Goal: Check status: Check status

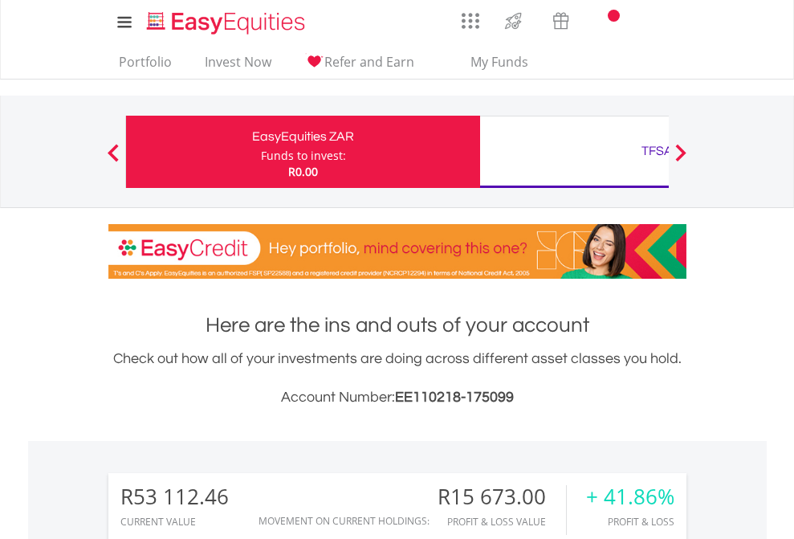
scroll to position [154, 252]
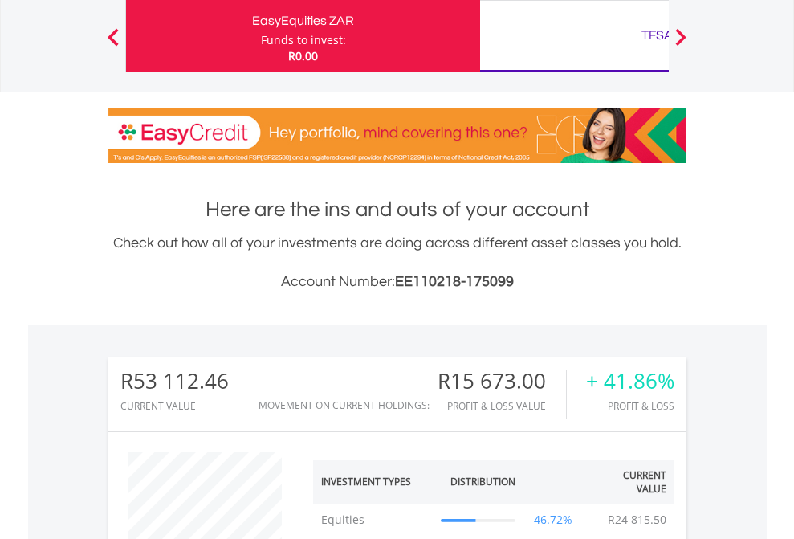
click at [574, 36] on div "TFSA" at bounding box center [657, 35] width 335 height 22
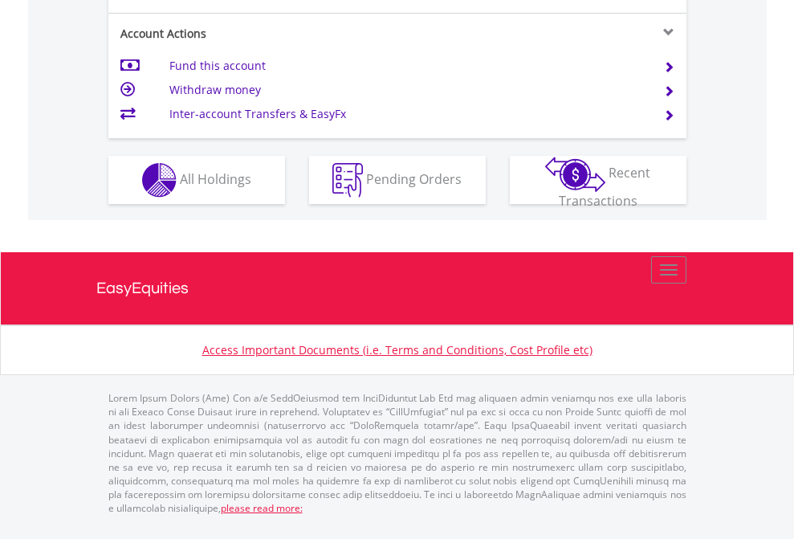
scroll to position [1506, 0]
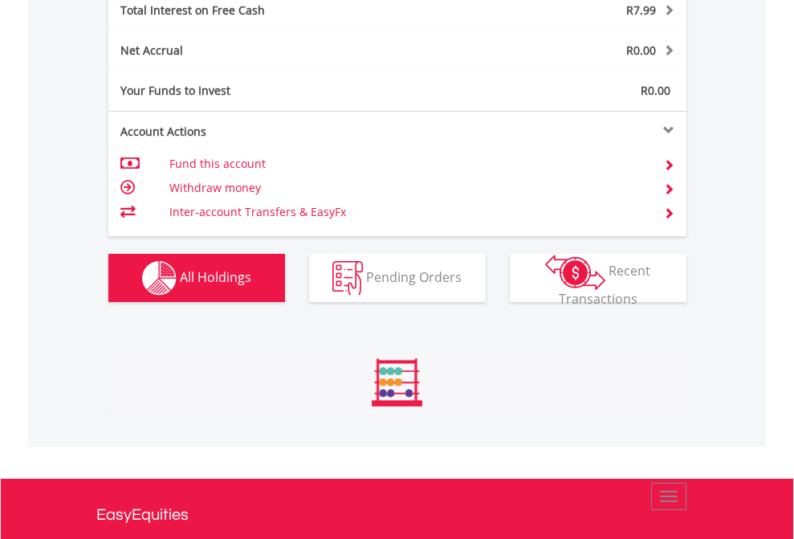
scroll to position [154, 252]
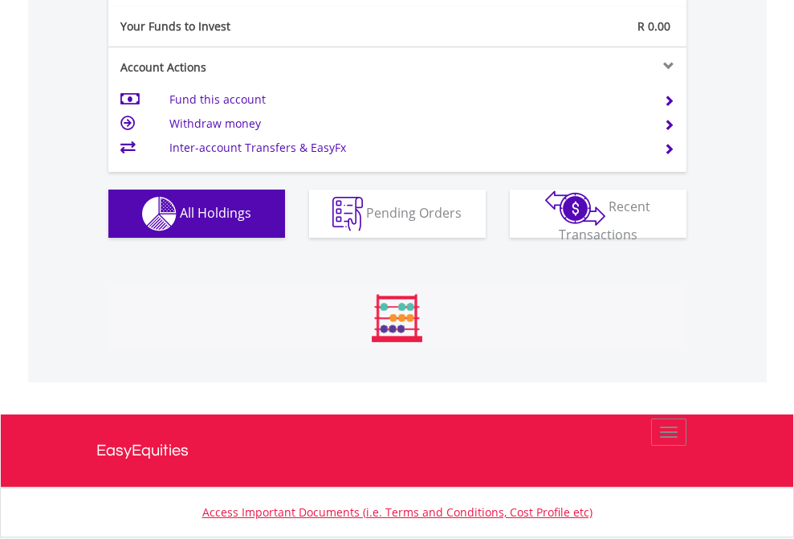
scroll to position [154, 252]
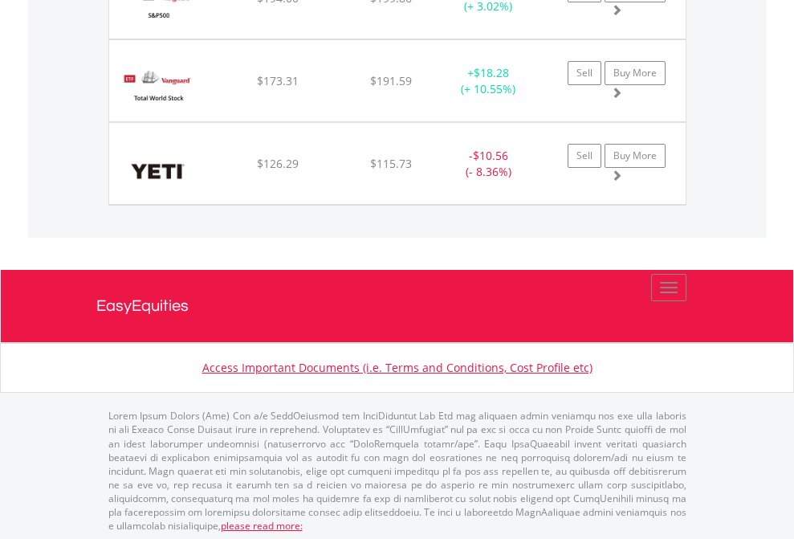
scroll to position [154, 252]
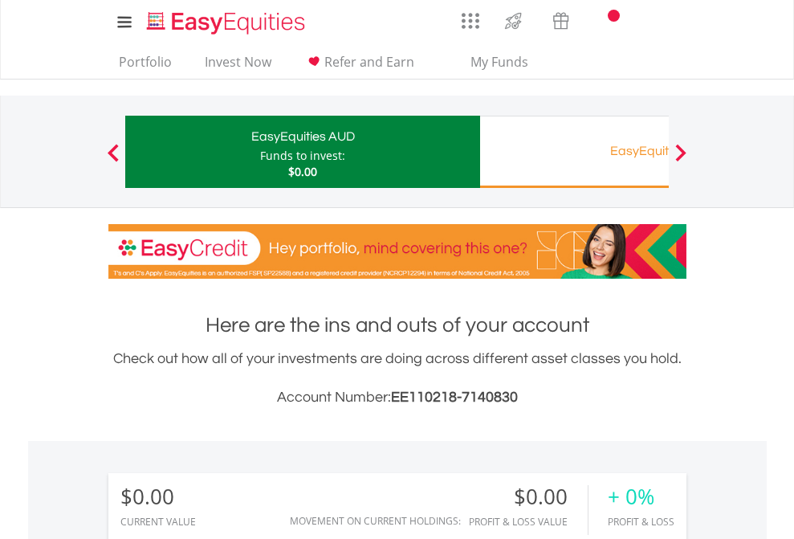
scroll to position [154, 252]
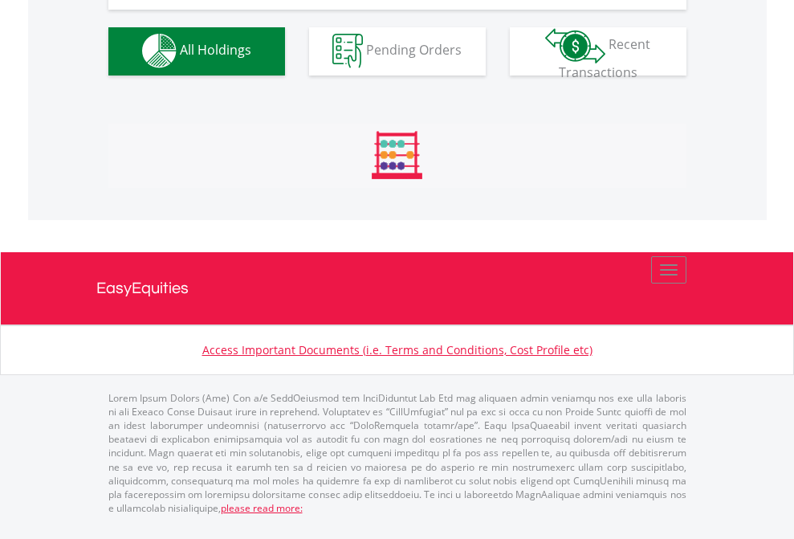
scroll to position [1589, 0]
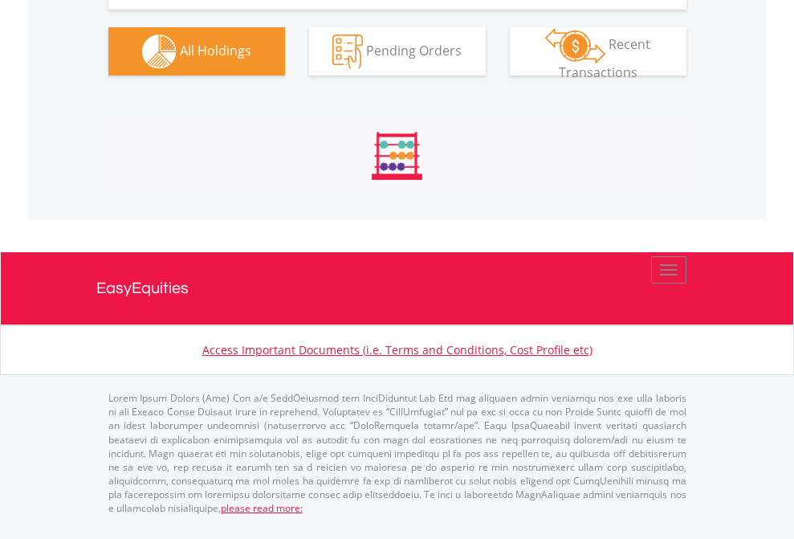
scroll to position [154, 252]
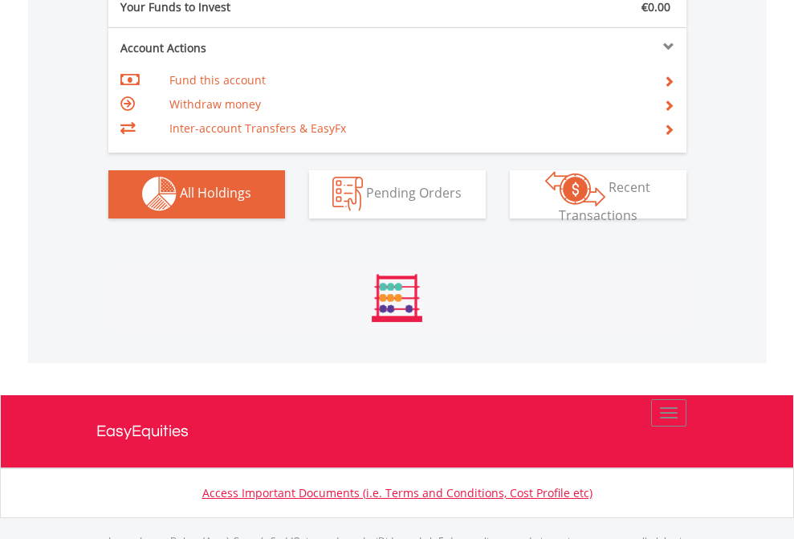
scroll to position [1589, 0]
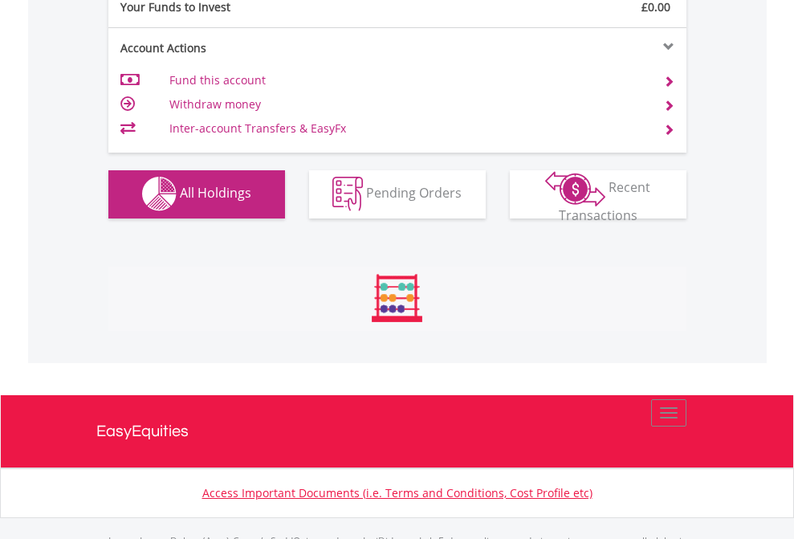
scroll to position [1589, 0]
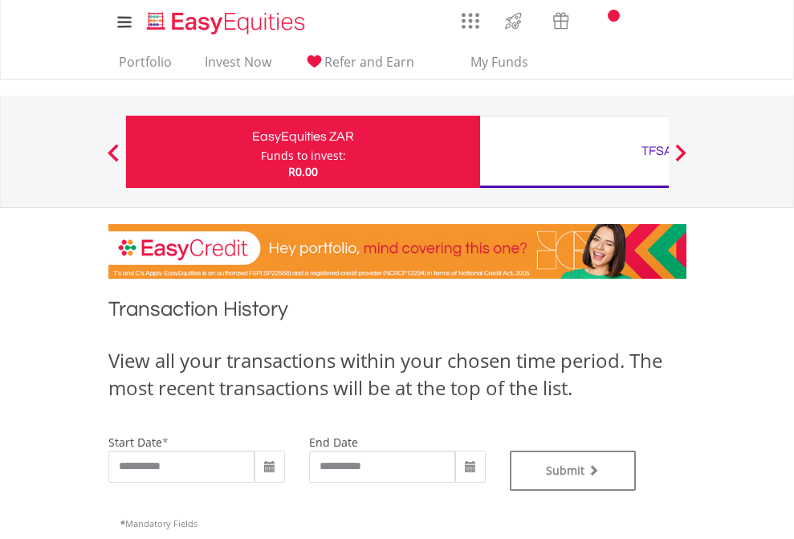
type input "**********"
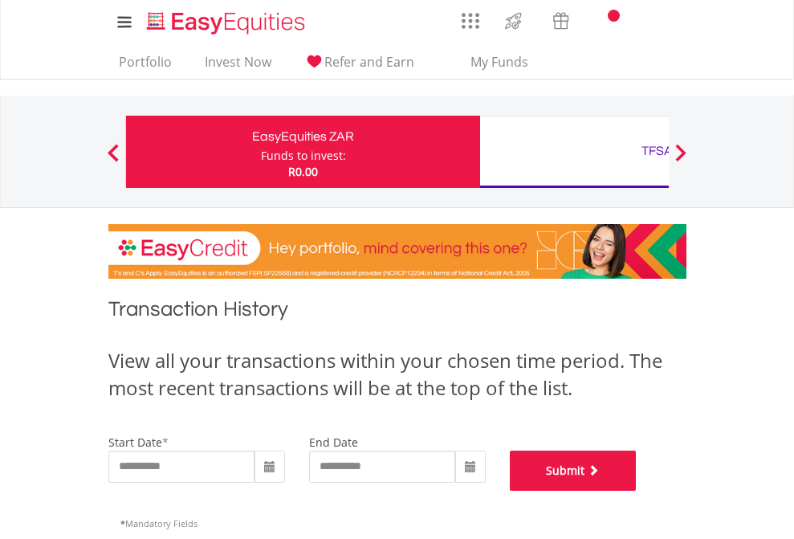
click at [636, 490] on button "Submit" at bounding box center [573, 470] width 127 height 40
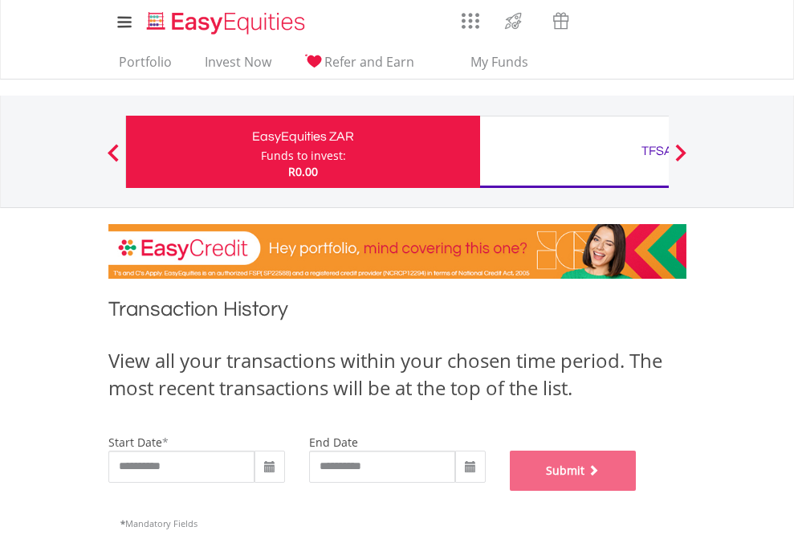
scroll to position [651, 0]
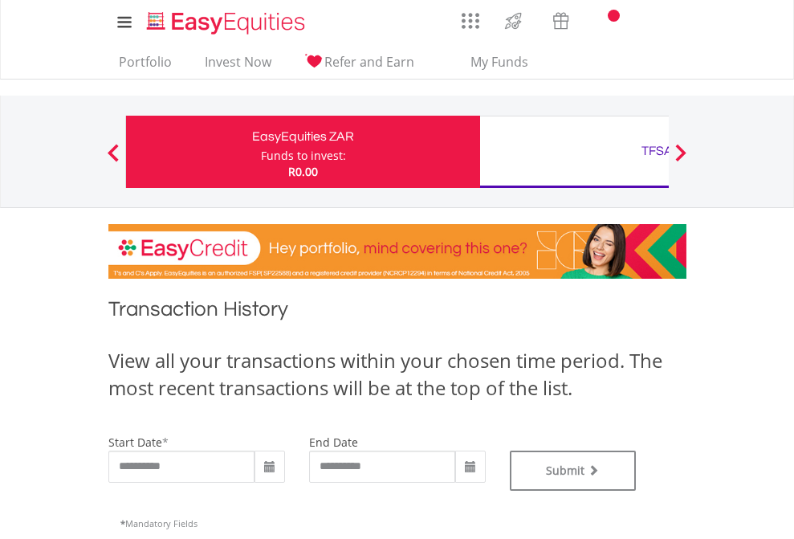
click at [574, 152] on div "TFSA" at bounding box center [657, 151] width 335 height 22
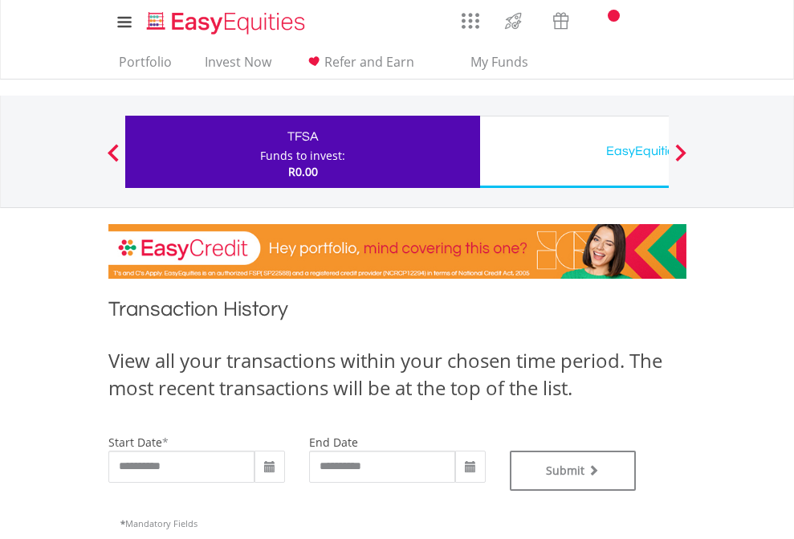
type input "**********"
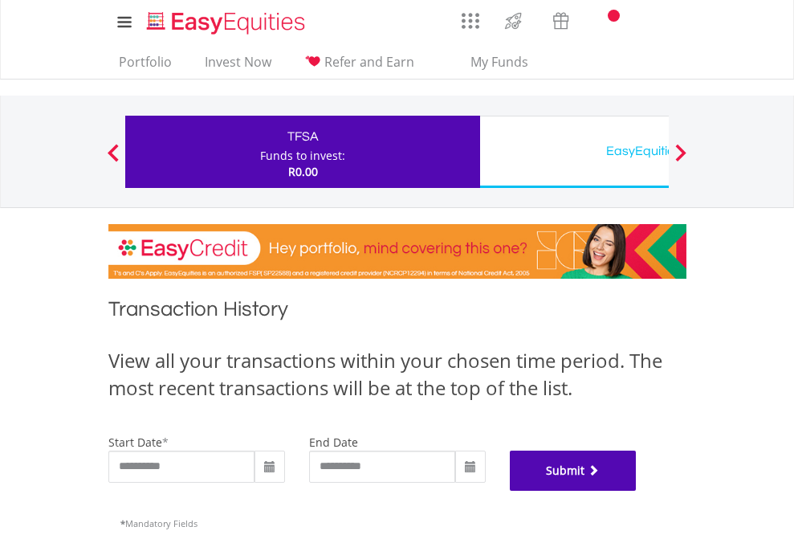
click at [636, 490] on button "Submit" at bounding box center [573, 470] width 127 height 40
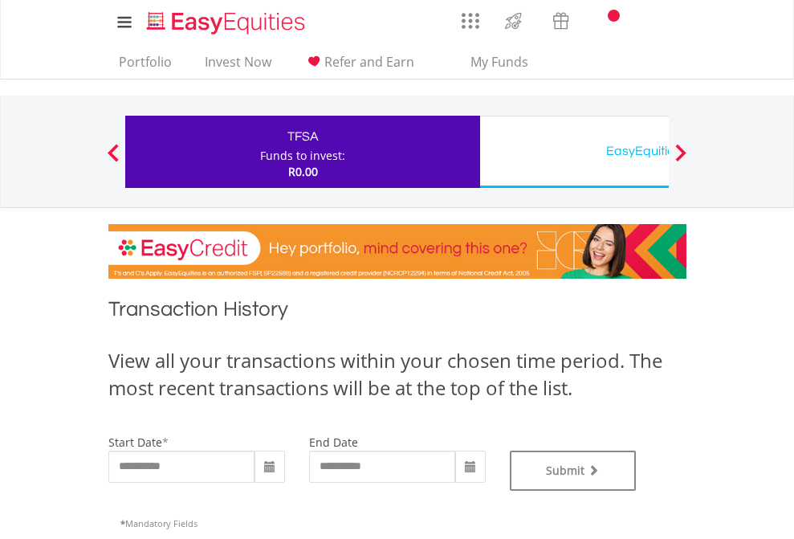
click at [574, 152] on div "EasyEquities USD" at bounding box center [657, 151] width 335 height 22
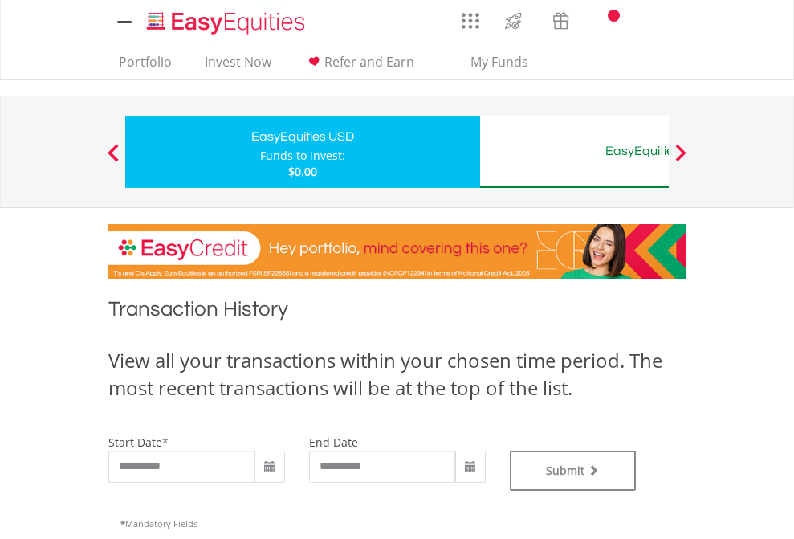
type input "**********"
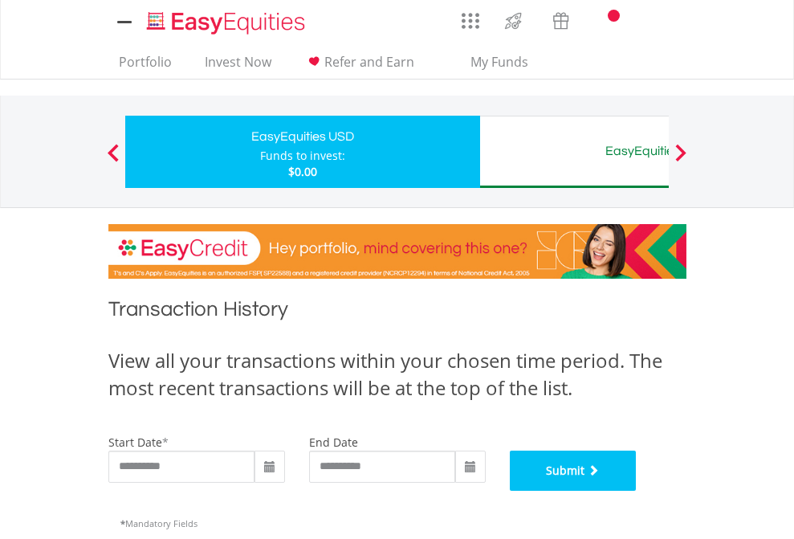
click at [636, 490] on button "Submit" at bounding box center [573, 470] width 127 height 40
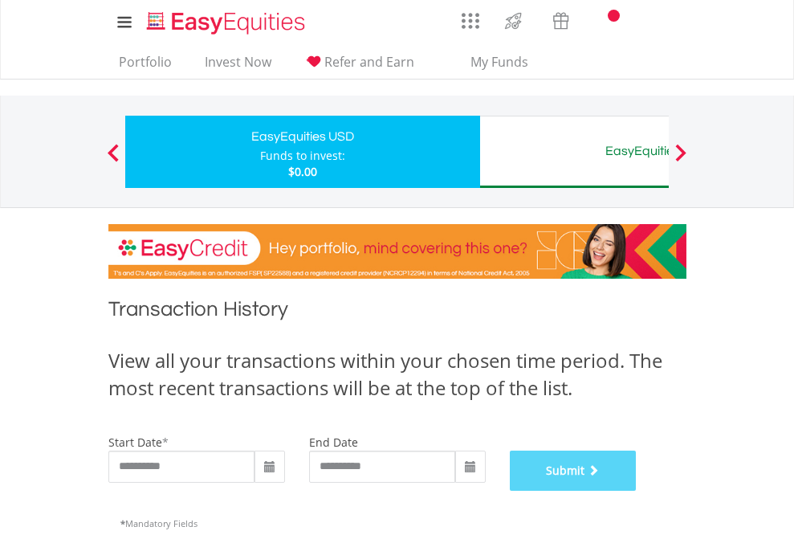
scroll to position [651, 0]
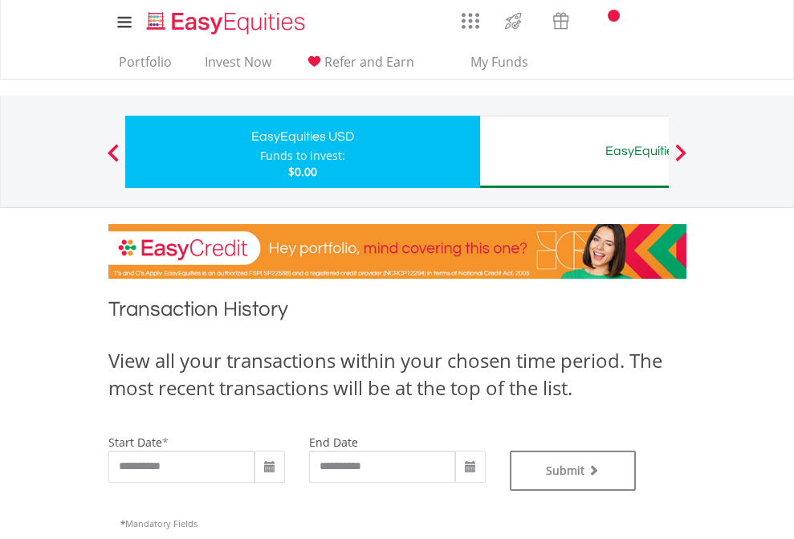
click at [574, 152] on div "EasyEquities AUD" at bounding box center [657, 151] width 335 height 22
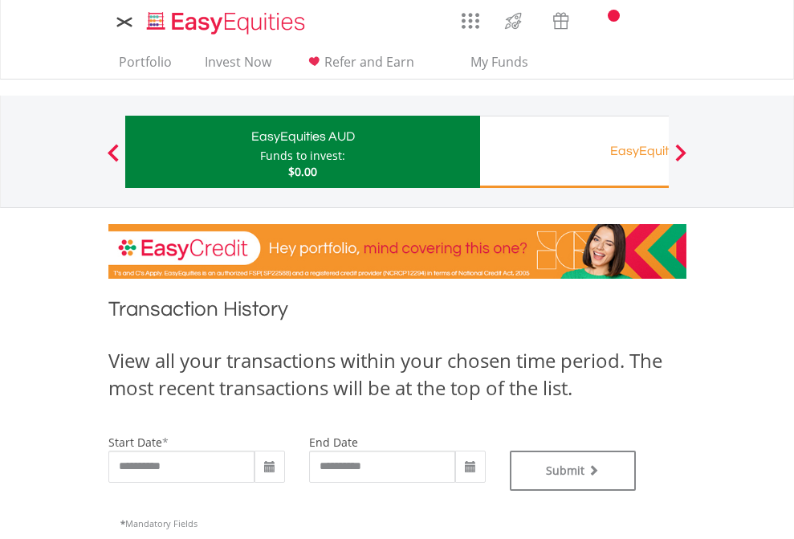
type input "**********"
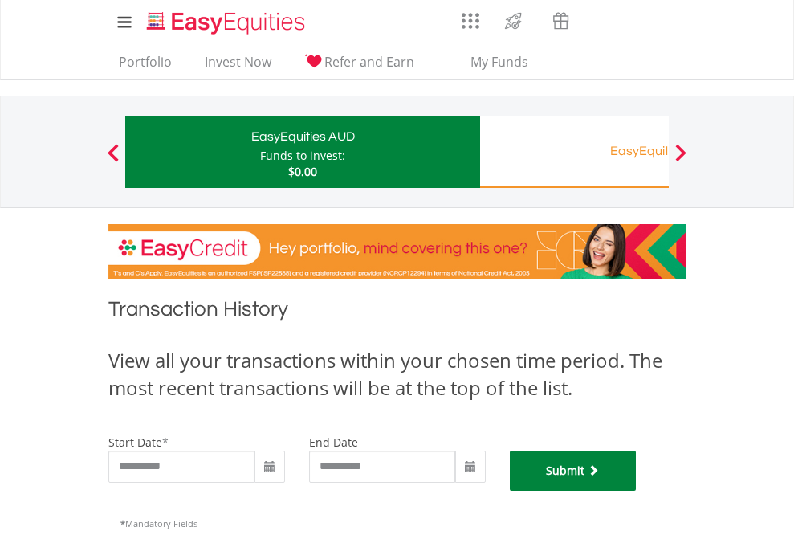
click at [636, 490] on button "Submit" at bounding box center [573, 470] width 127 height 40
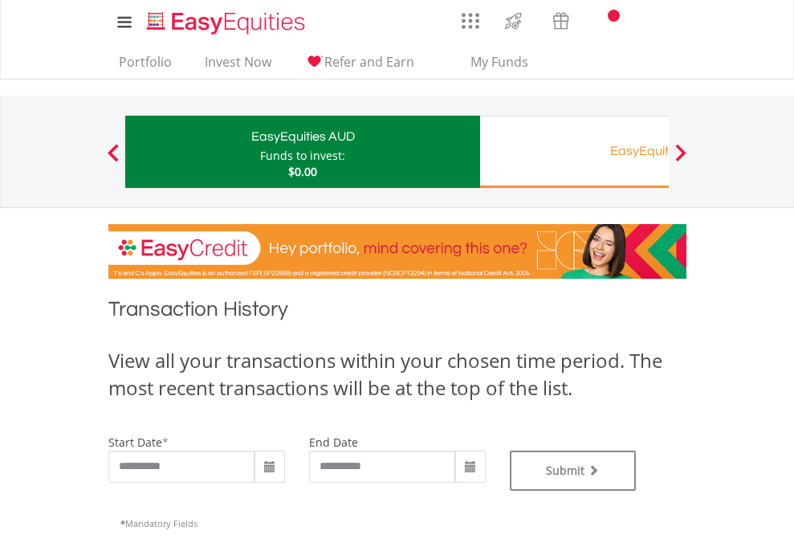
click at [574, 152] on div "EasyEquities RA" at bounding box center [657, 151] width 335 height 22
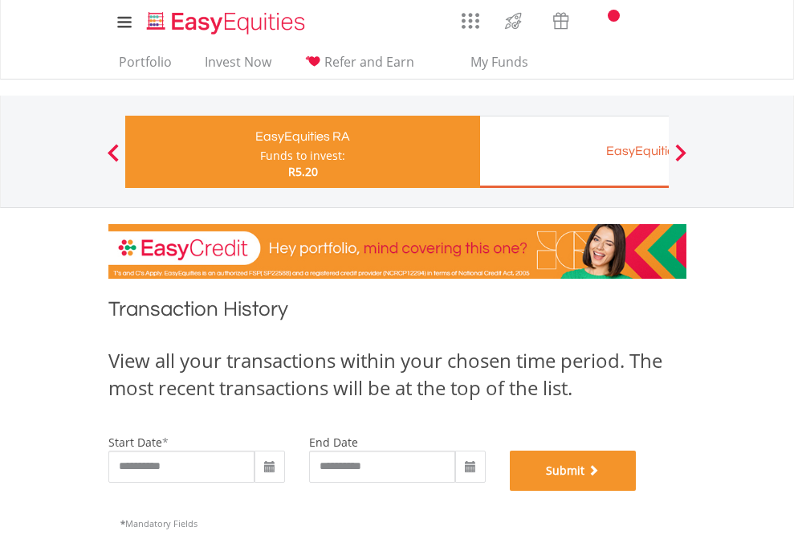
click at [636, 490] on button "Submit" at bounding box center [573, 470] width 127 height 40
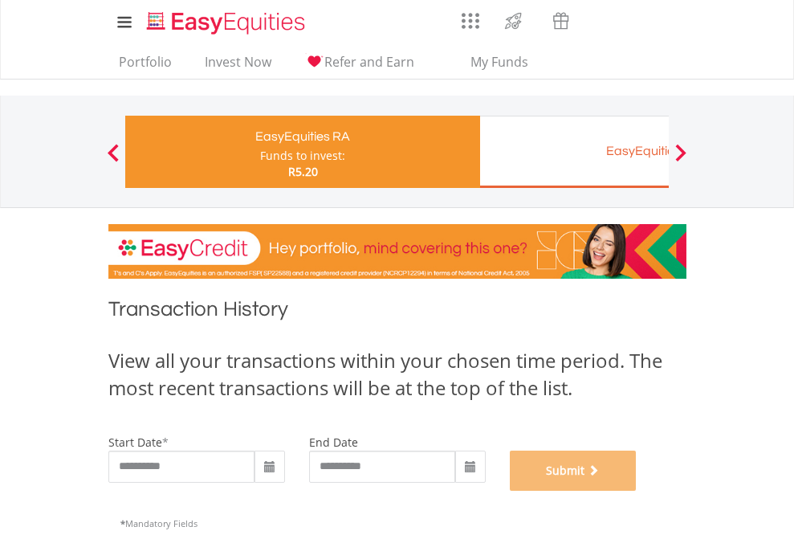
scroll to position [651, 0]
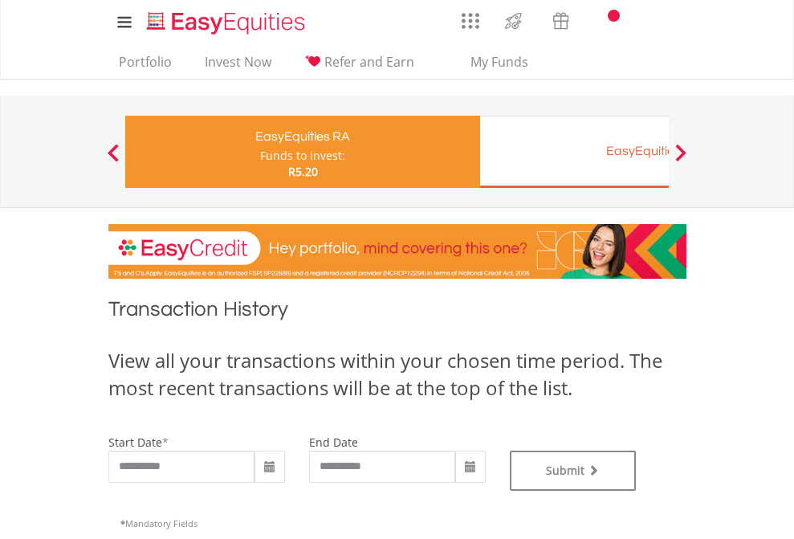
click at [574, 152] on div "EasyEquities EUR" at bounding box center [657, 151] width 335 height 22
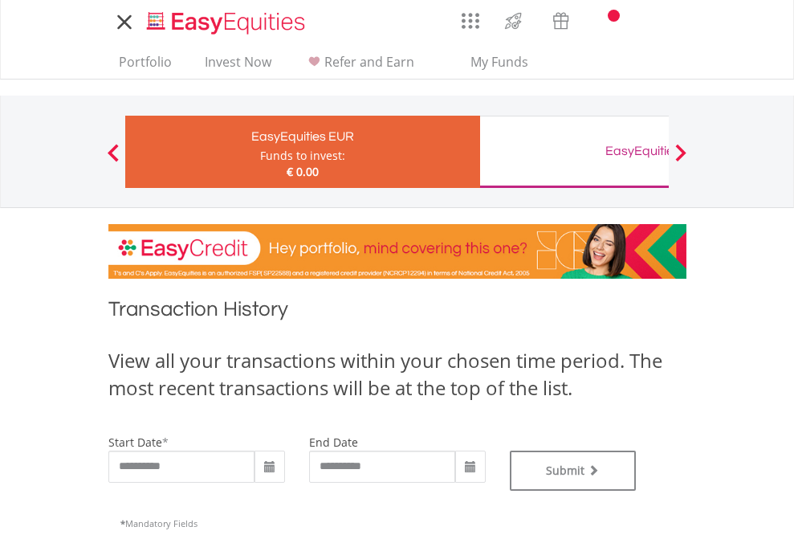
type input "**********"
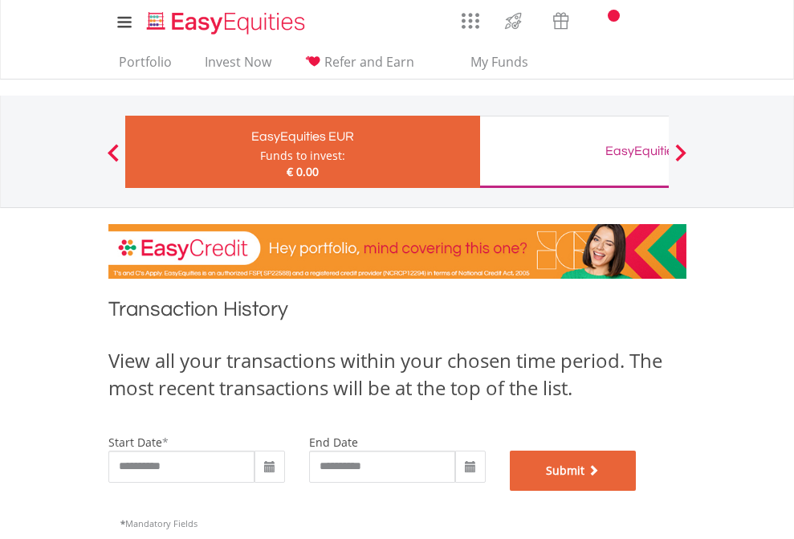
click at [636, 490] on button "Submit" at bounding box center [573, 470] width 127 height 40
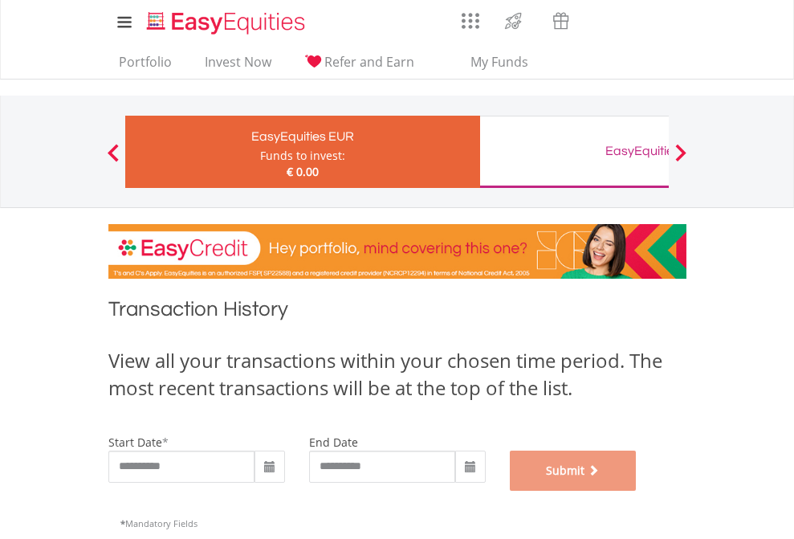
scroll to position [651, 0]
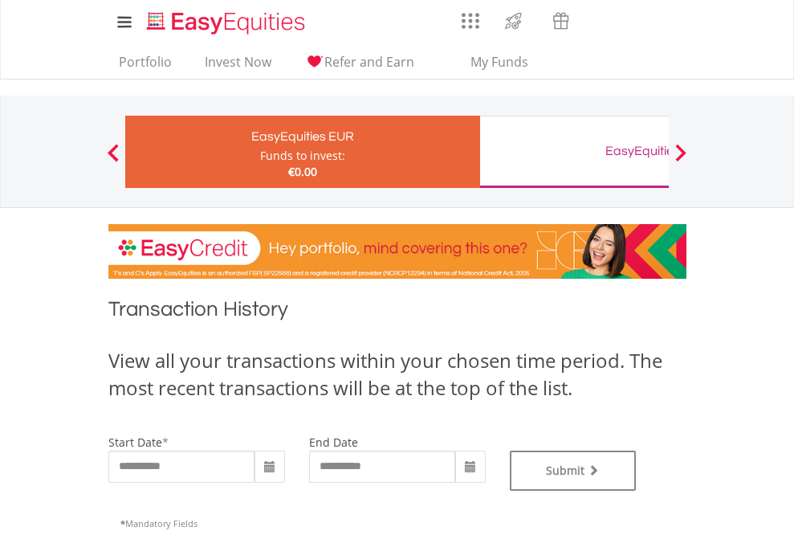
click at [574, 152] on div "EasyEquities GBP" at bounding box center [657, 151] width 335 height 22
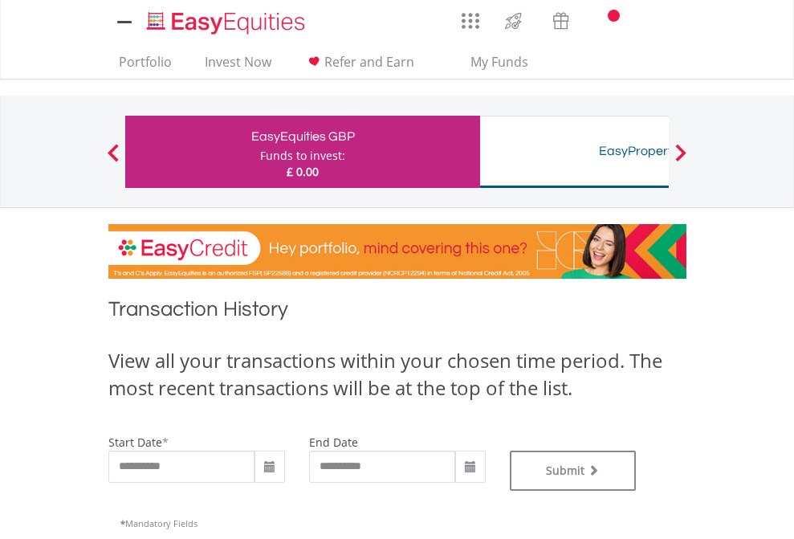
type input "**********"
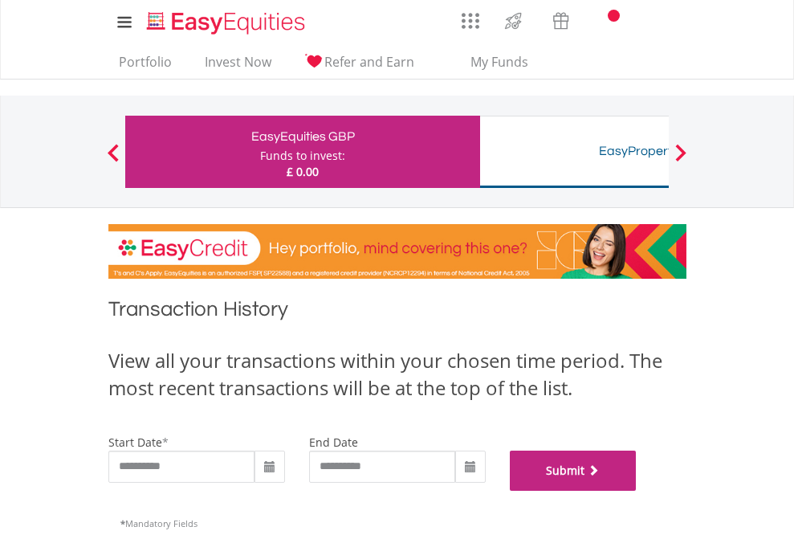
click at [636, 490] on button "Submit" at bounding box center [573, 470] width 127 height 40
